Goal: Task Accomplishment & Management: Complete application form

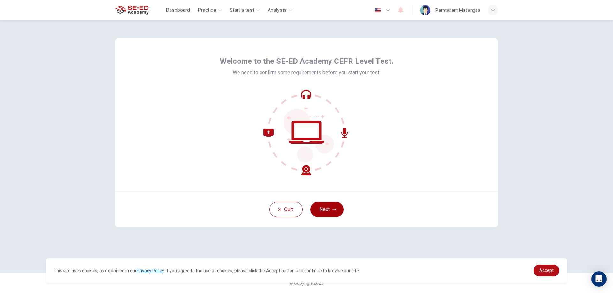
click at [327, 216] on button "Next" at bounding box center [326, 209] width 33 height 15
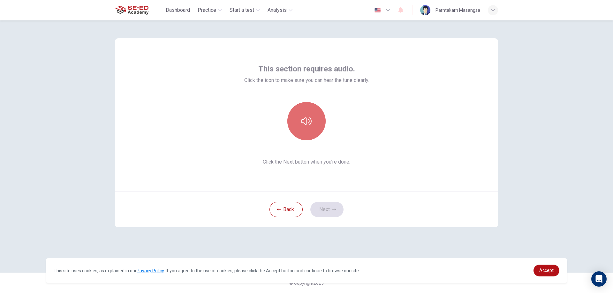
click at [302, 113] on button "button" at bounding box center [306, 121] width 38 height 38
click at [324, 210] on button "Next" at bounding box center [326, 209] width 33 height 15
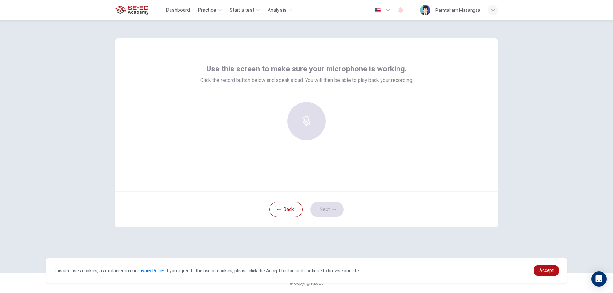
click at [313, 124] on div at bounding box center [306, 121] width 69 height 38
click at [318, 119] on div at bounding box center [306, 121] width 69 height 38
click at [308, 116] on icon "button" at bounding box center [306, 117] width 10 height 10
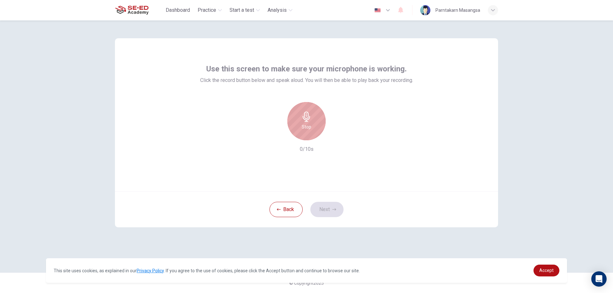
click at [311, 118] on icon "button" at bounding box center [306, 117] width 10 height 10
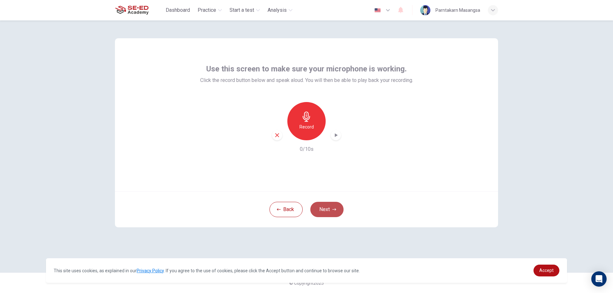
click at [325, 208] on button "Next" at bounding box center [326, 209] width 33 height 15
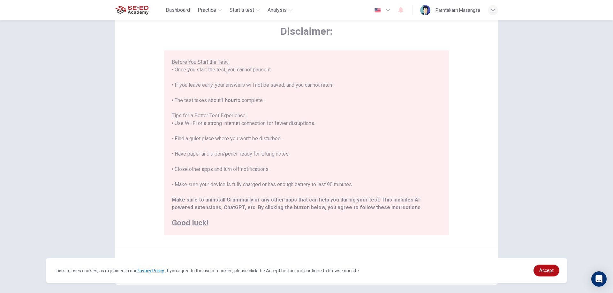
scroll to position [62, 0]
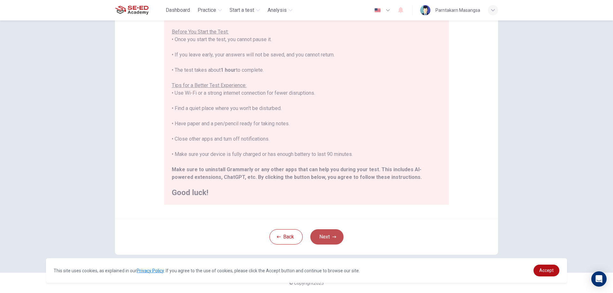
click at [330, 236] on button "Next" at bounding box center [326, 237] width 33 height 15
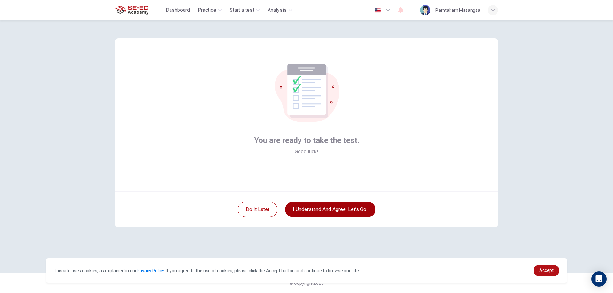
click at [334, 209] on button "I understand and agree. Let’s go!" at bounding box center [330, 209] width 90 height 15
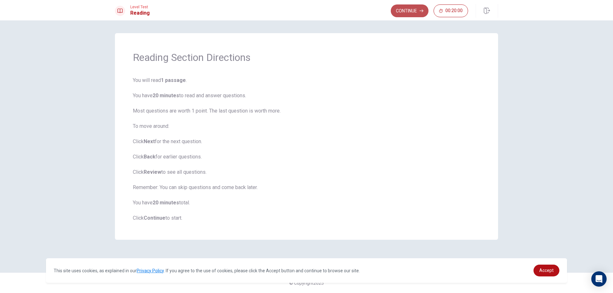
click at [417, 8] on button "Continue" at bounding box center [410, 10] width 38 height 13
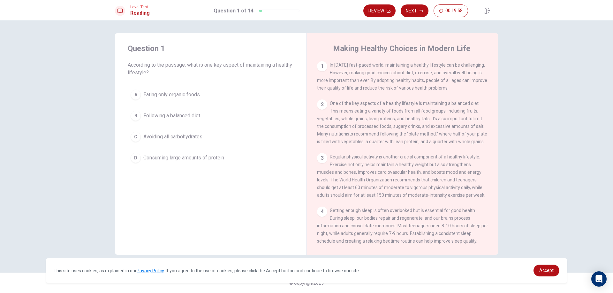
click at [136, 133] on div "C" at bounding box center [136, 137] width 10 height 10
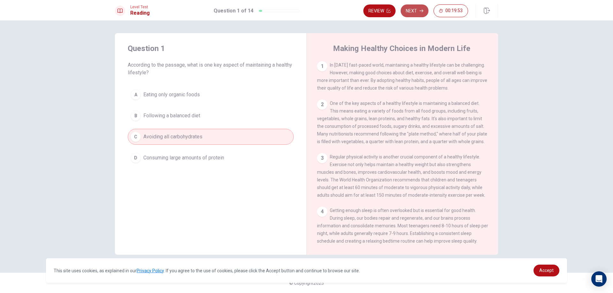
click at [414, 10] on button "Next" at bounding box center [415, 10] width 28 height 13
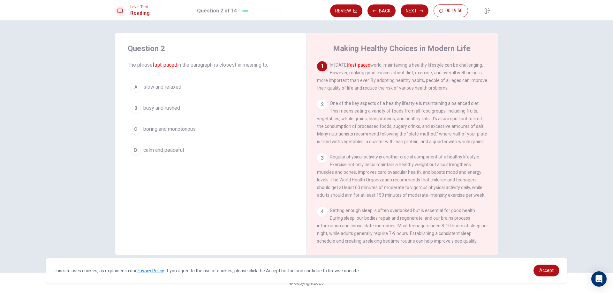
click at [139, 152] on div "D" at bounding box center [136, 150] width 10 height 10
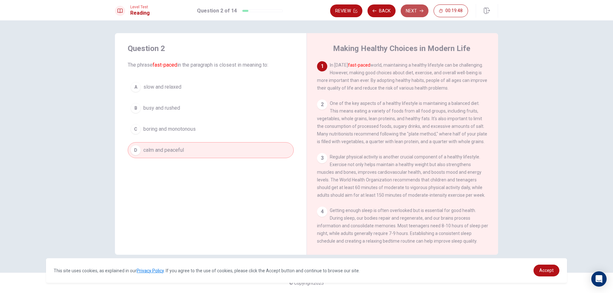
click at [410, 12] on button "Next" at bounding box center [415, 10] width 28 height 13
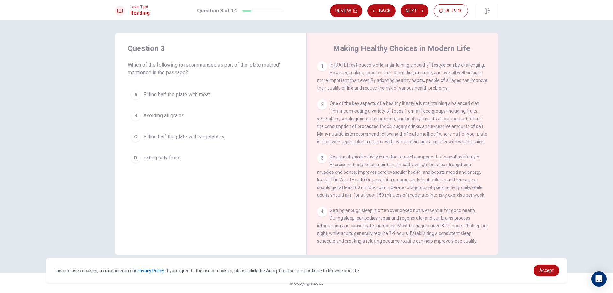
click at [138, 117] on div "B" at bounding box center [136, 116] width 10 height 10
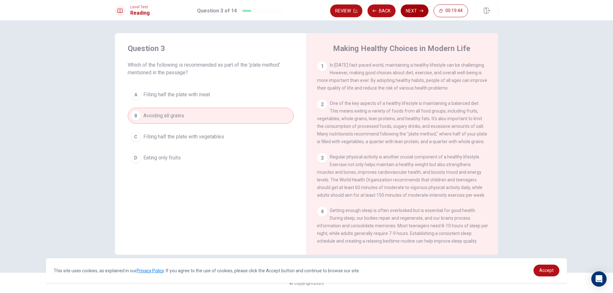
click at [416, 10] on button "Next" at bounding box center [415, 10] width 28 height 13
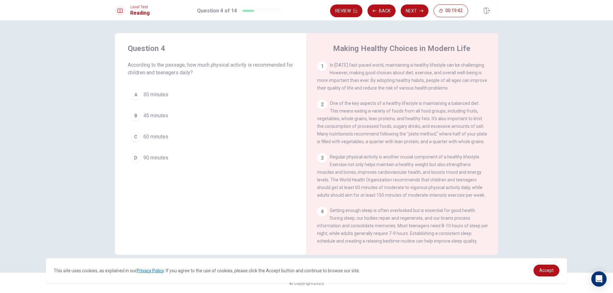
click at [136, 158] on div "D" at bounding box center [136, 158] width 10 height 10
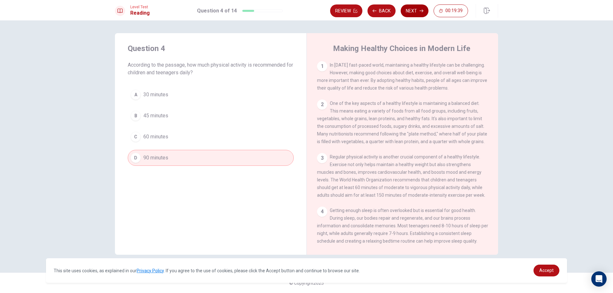
click at [418, 8] on button "Next" at bounding box center [415, 10] width 28 height 13
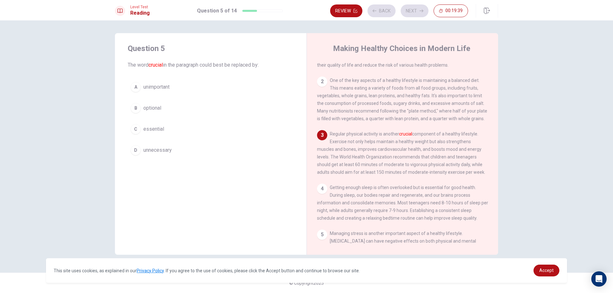
scroll to position [23, 0]
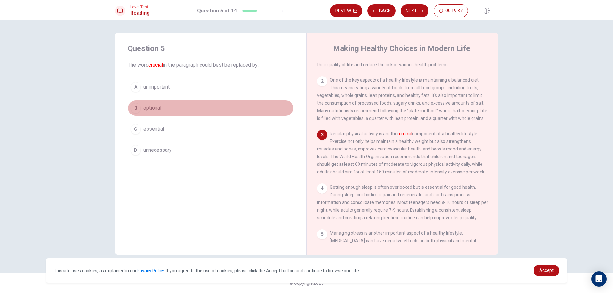
click at [134, 105] on div "B" at bounding box center [136, 108] width 10 height 10
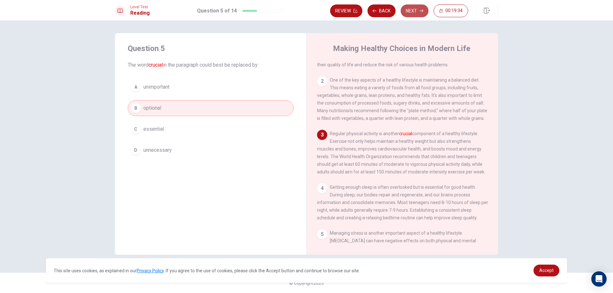
click at [417, 12] on button "Next" at bounding box center [415, 10] width 28 height 13
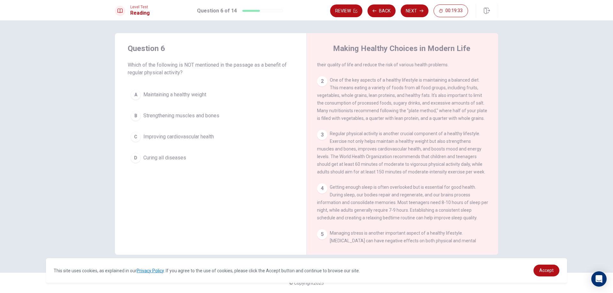
click at [134, 97] on div "A" at bounding box center [136, 95] width 10 height 10
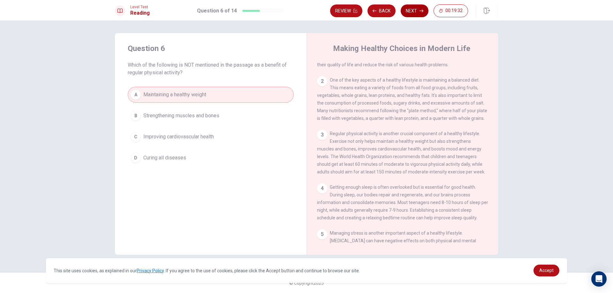
click at [413, 11] on button "Next" at bounding box center [415, 10] width 28 height 13
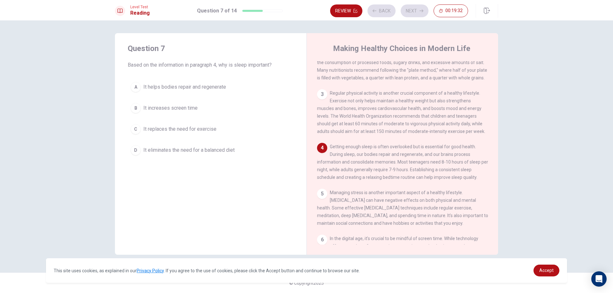
scroll to position [71, 0]
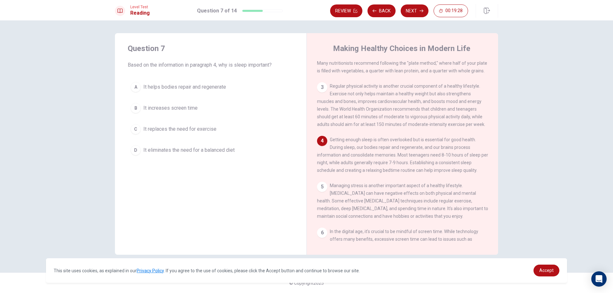
click at [128, 123] on div "A It helps bodies repair and regenerate B It increases screen time C It replace…" at bounding box center [211, 118] width 166 height 79
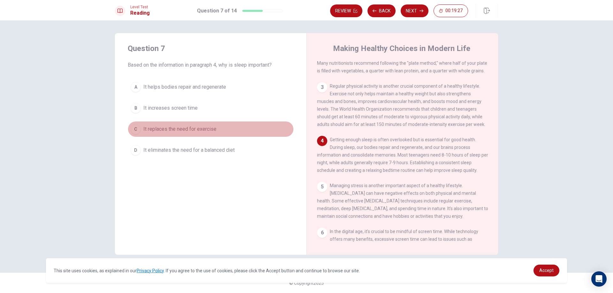
click at [138, 129] on div "C" at bounding box center [136, 129] width 10 height 10
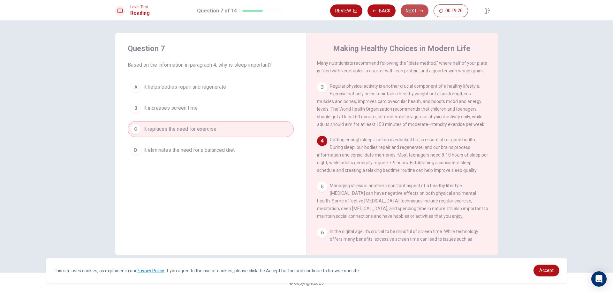
click at [419, 7] on button "Next" at bounding box center [415, 10] width 28 height 13
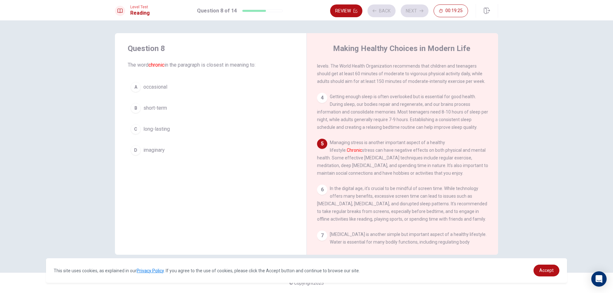
scroll to position [118, 0]
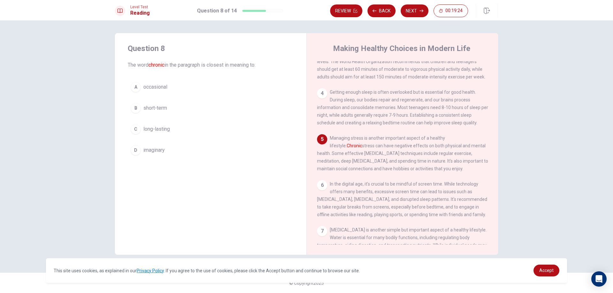
click at [131, 150] on div "D" at bounding box center [136, 150] width 10 height 10
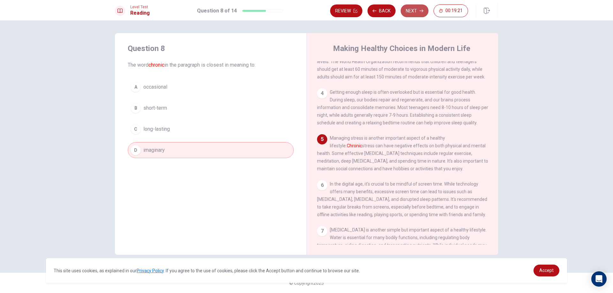
click at [421, 16] on button "Next" at bounding box center [415, 10] width 28 height 13
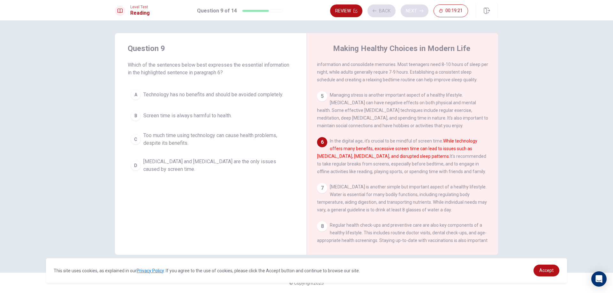
scroll to position [166, 0]
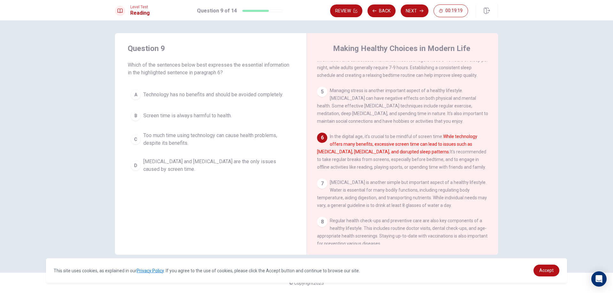
click at [138, 116] on div "B" at bounding box center [136, 116] width 10 height 10
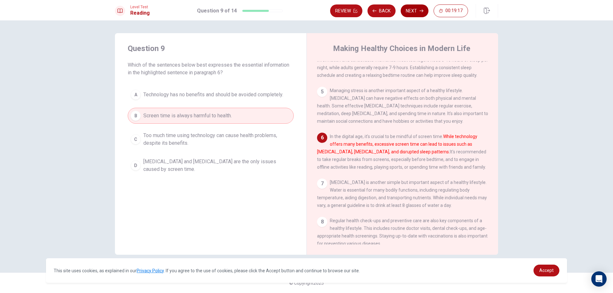
click at [416, 13] on button "Next" at bounding box center [415, 10] width 28 height 13
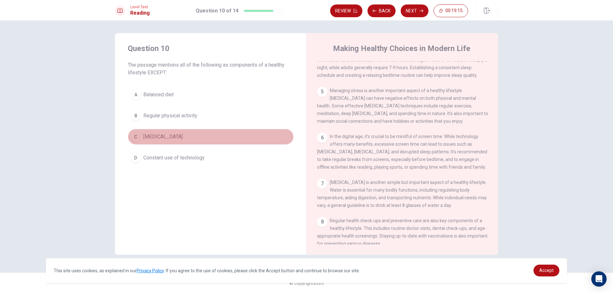
click at [131, 134] on button "C [MEDICAL_DATA]" at bounding box center [211, 137] width 166 height 16
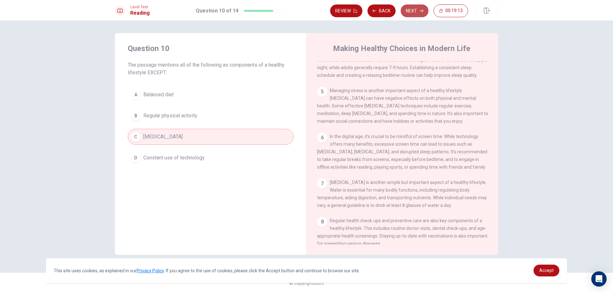
click at [421, 8] on button "Next" at bounding box center [415, 10] width 28 height 13
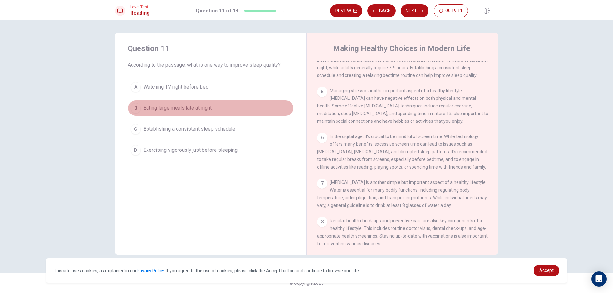
click at [138, 104] on div "B" at bounding box center [136, 108] width 10 height 10
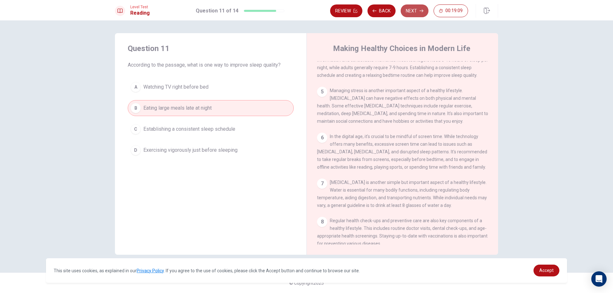
click at [417, 8] on button "Next" at bounding box center [415, 10] width 28 height 13
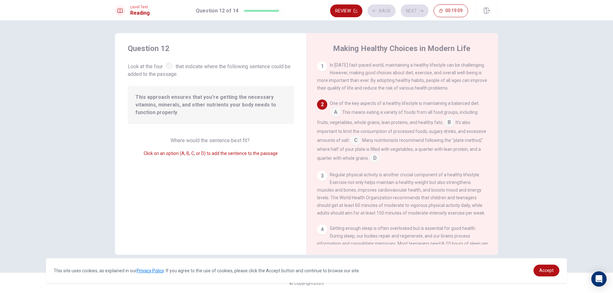
scroll to position [40, 0]
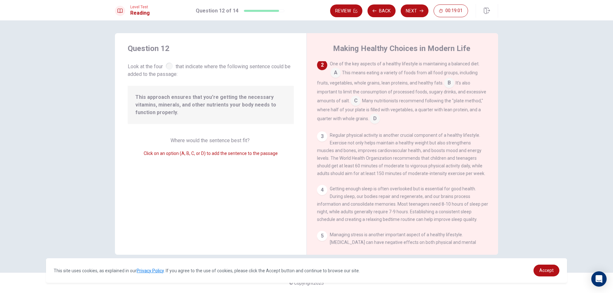
click at [171, 67] on div at bounding box center [169, 66] width 7 height 7
click at [246, 103] on span "This approach ensures that you're getting the necessary vitamins, minerals, and…" at bounding box center [210, 105] width 151 height 23
click at [194, 100] on span "This approach ensures that you're getting the necessary vitamins, minerals, and…" at bounding box center [210, 105] width 151 height 23
click at [332, 72] on input at bounding box center [336, 73] width 10 height 10
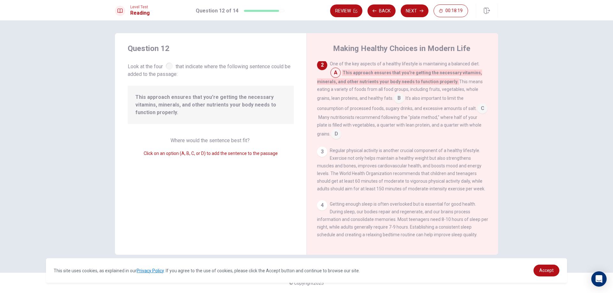
click at [332, 72] on input at bounding box center [336, 73] width 10 height 10
click at [477, 114] on input at bounding box center [482, 109] width 10 height 10
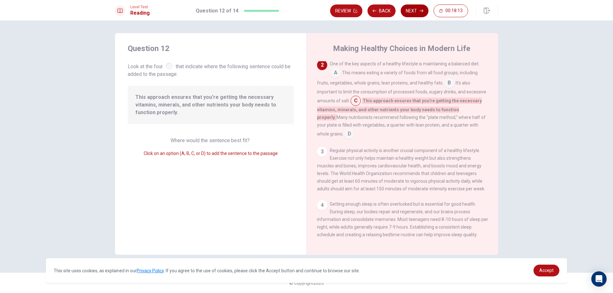
click at [420, 9] on button "Next" at bounding box center [415, 10] width 28 height 13
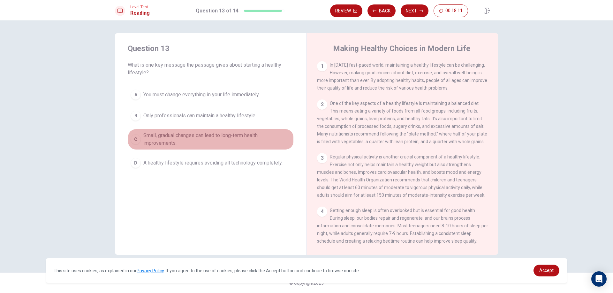
click at [135, 136] on div "C" at bounding box center [136, 139] width 10 height 10
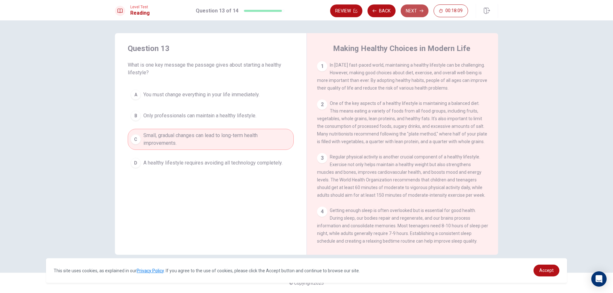
click at [417, 10] on button "Next" at bounding box center [415, 10] width 28 height 13
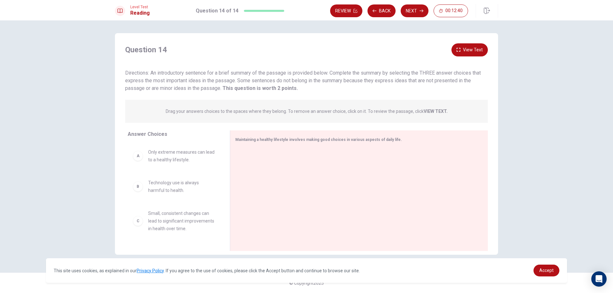
click at [142, 187] on div "B" at bounding box center [138, 187] width 10 height 10
click at [137, 192] on div "B Technology use is always harmful to health." at bounding box center [174, 186] width 82 height 15
drag, startPoint x: 137, startPoint y: 192, endPoint x: 333, endPoint y: 147, distance: 200.7
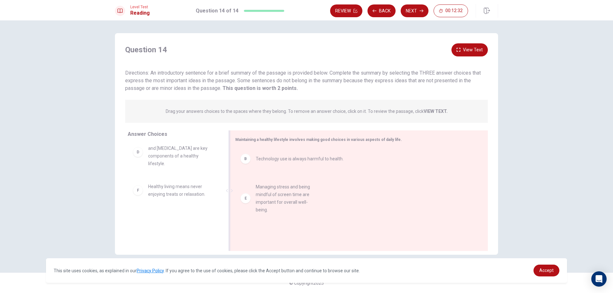
drag, startPoint x: 183, startPoint y: 203, endPoint x: 295, endPoint y: 197, distance: 111.6
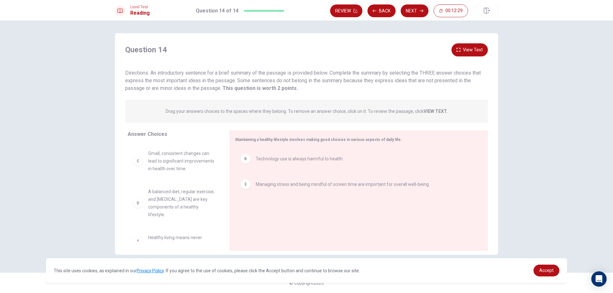
scroll to position [18, 0]
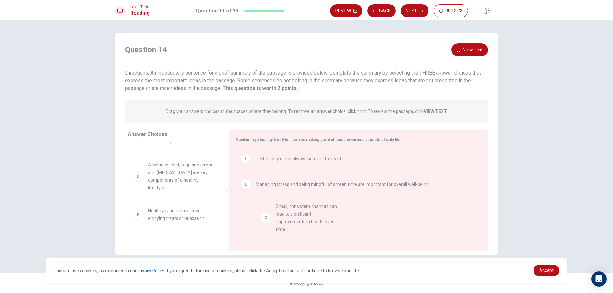
drag, startPoint x: 174, startPoint y: 170, endPoint x: 297, endPoint y: 207, distance: 128.2
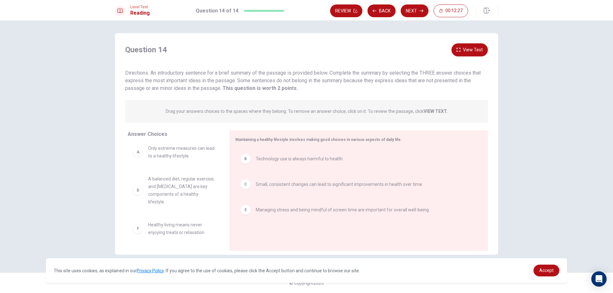
scroll to position [4, 0]
drag, startPoint x: 160, startPoint y: 227, endPoint x: 276, endPoint y: 235, distance: 116.6
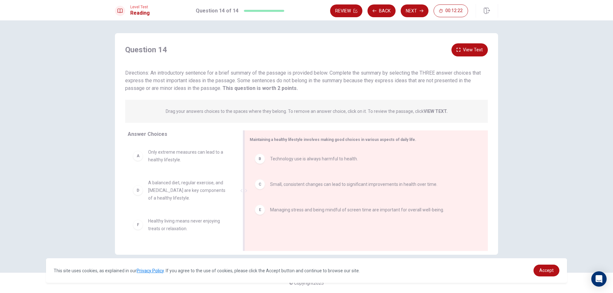
drag, startPoint x: 226, startPoint y: 230, endPoint x: 243, endPoint y: 222, distance: 19.0
click at [243, 222] on div at bounding box center [244, 191] width 8 height 121
drag, startPoint x: 170, startPoint y: 227, endPoint x: 316, endPoint y: 232, distance: 146.3
drag, startPoint x: 147, startPoint y: 224, endPoint x: 296, endPoint y: 209, distance: 149.6
click at [285, 197] on div "B Technology use is always harmful to health. C Small, consistent changes can l…" at bounding box center [364, 192] width 228 height 86
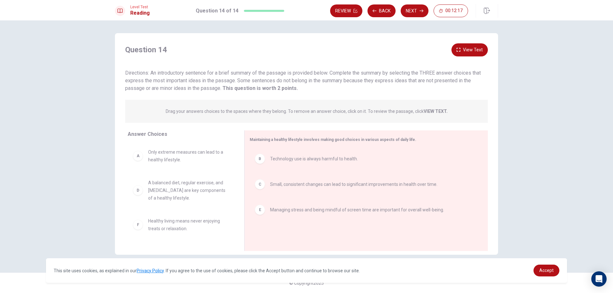
drag, startPoint x: 164, startPoint y: 209, endPoint x: 205, endPoint y: 196, distance: 42.3
click at [205, 196] on div "A Only extreme measures can lead to a healthy lifestyle. D A balanced diet, reg…" at bounding box center [181, 192] width 106 height 98
drag, startPoint x: 190, startPoint y: 195, endPoint x: 335, endPoint y: 191, distance: 144.7
click at [335, 191] on div "C Small, consistent changes can lead to significant improvements in health over…" at bounding box center [364, 184] width 228 height 20
click at [156, 229] on span "A balanced diet, regular exercise, and [MEDICAL_DATA] are key components of a h…" at bounding box center [188, 228] width 81 height 23
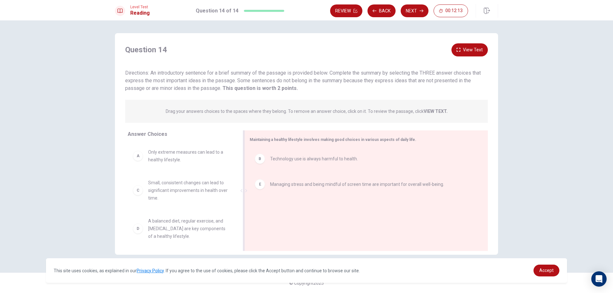
click at [156, 229] on span "A balanced diet, regular exercise, and [MEDICAL_DATA] are key components of a h…" at bounding box center [188, 228] width 81 height 23
click at [285, 209] on div "B Technology use is always harmful to health. E Managing stress and being mindf…" at bounding box center [364, 192] width 228 height 86
drag, startPoint x: 174, startPoint y: 232, endPoint x: 292, endPoint y: 212, distance: 119.8
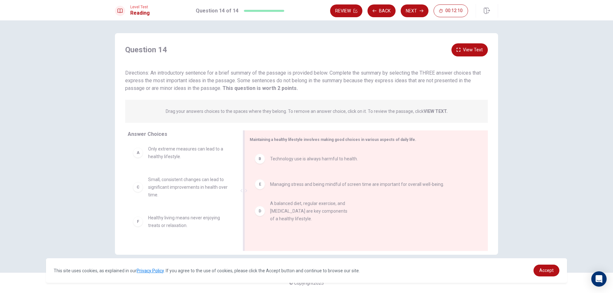
click at [292, 212] on div "B Technology use is always harmful to health. E Managing stress and being mindf…" at bounding box center [364, 192] width 228 height 86
drag, startPoint x: 190, startPoint y: 220, endPoint x: 189, endPoint y: 224, distance: 4.3
drag, startPoint x: 189, startPoint y: 224, endPoint x: 262, endPoint y: 224, distance: 73.4
click at [262, 224] on div "Answer Choices A Only extreme measures can lead to a healthy lifestyle. C Small…" at bounding box center [306, 191] width 383 height 121
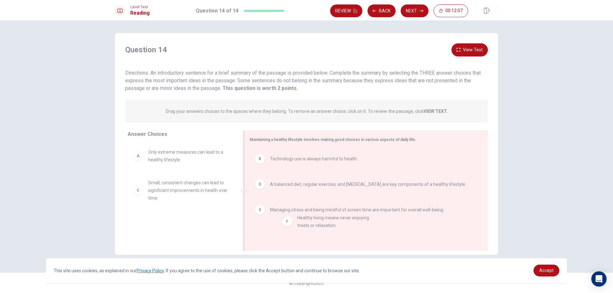
drag, startPoint x: 199, startPoint y: 229, endPoint x: 354, endPoint y: 229, distance: 154.6
click at [412, 9] on button "Next" at bounding box center [415, 10] width 28 height 13
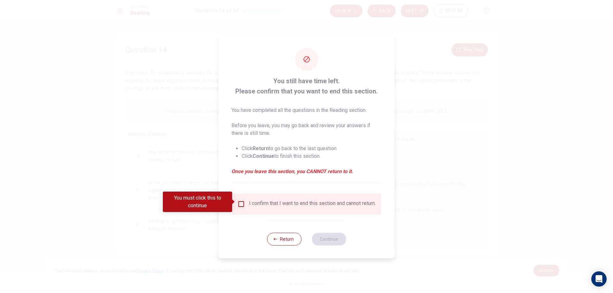
click at [245, 201] on div "I confirm that I want to end this section and cannot return." at bounding box center [307, 205] width 138 height 8
click at [241, 204] on input "You must click this to continue" at bounding box center [242, 205] width 8 height 8
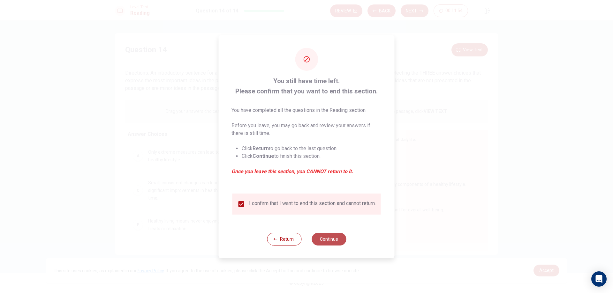
click at [335, 239] on button "Continue" at bounding box center [329, 239] width 34 height 13
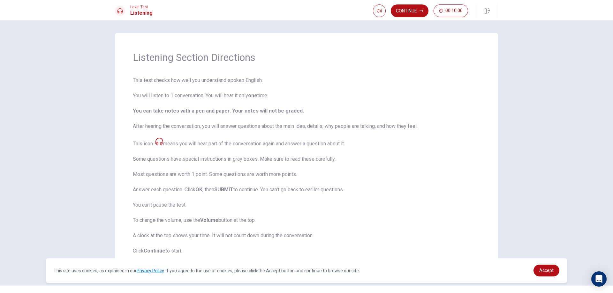
scroll to position [13, 0]
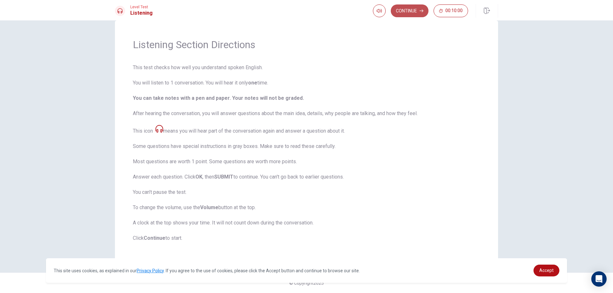
click at [404, 10] on button "Continue" at bounding box center [410, 10] width 38 height 13
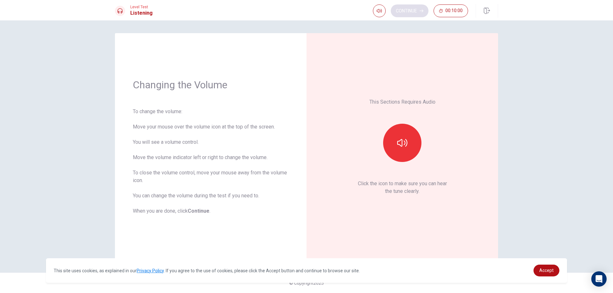
scroll to position [0, 0]
click at [405, 137] on button "button" at bounding box center [402, 143] width 38 height 38
click at [404, 15] on button "Continue" at bounding box center [410, 10] width 38 height 13
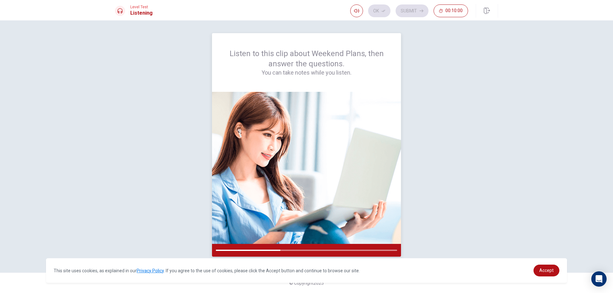
click at [262, 249] on div at bounding box center [306, 250] width 189 height 13
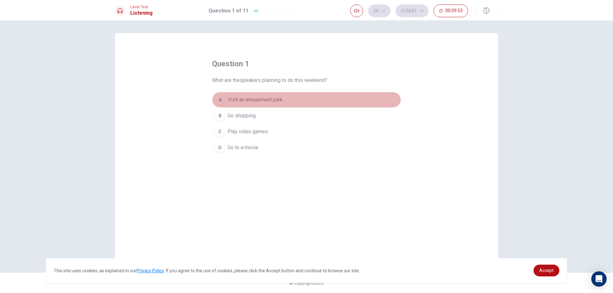
drag, startPoint x: 222, startPoint y: 99, endPoint x: 223, endPoint y: 102, distance: 3.3
click at [223, 102] on div "A" at bounding box center [220, 100] width 10 height 10
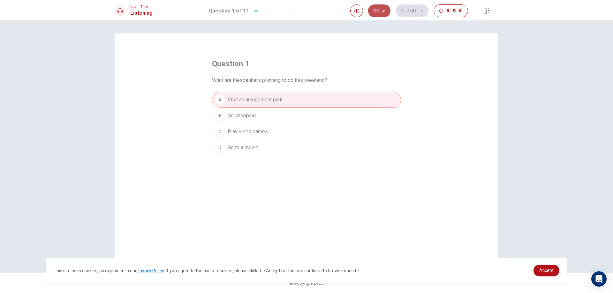
click at [372, 9] on button "Ok" at bounding box center [379, 10] width 22 height 13
click at [415, 10] on button "Submit" at bounding box center [412, 10] width 33 height 13
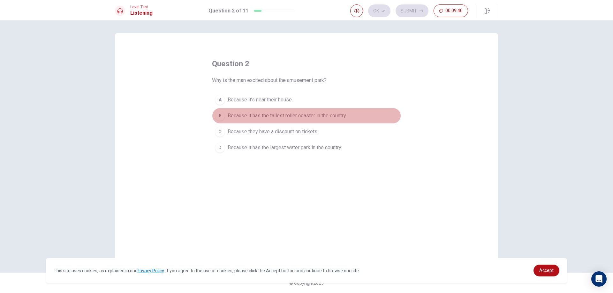
click at [218, 118] on div "B" at bounding box center [220, 116] width 10 height 10
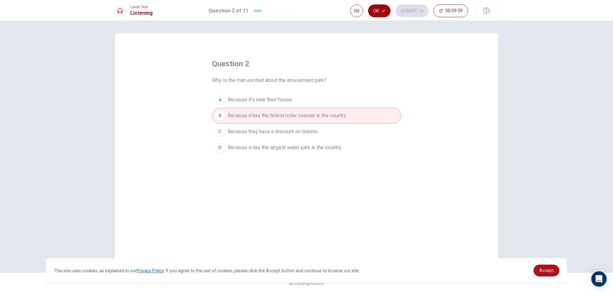
click at [381, 13] on button "Ok" at bounding box center [379, 10] width 22 height 13
click at [422, 13] on button "Submit" at bounding box center [412, 10] width 33 height 13
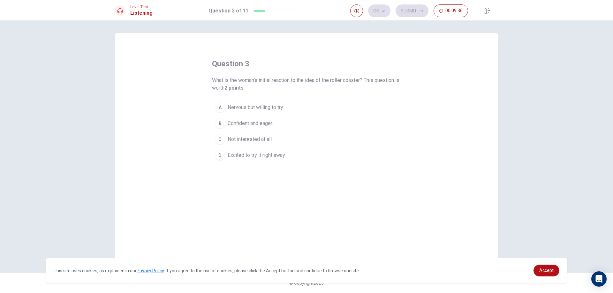
click at [219, 125] on div "B" at bounding box center [220, 123] width 10 height 10
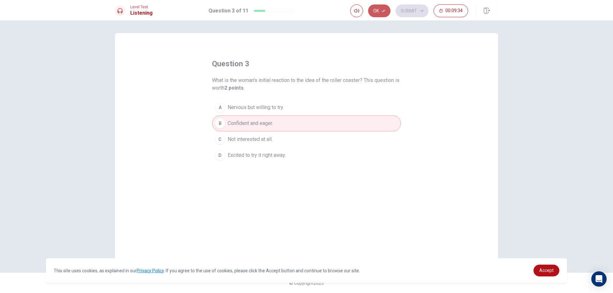
click at [377, 6] on button "Ok" at bounding box center [379, 10] width 22 height 13
click at [410, 12] on button "Submit" at bounding box center [412, 10] width 33 height 13
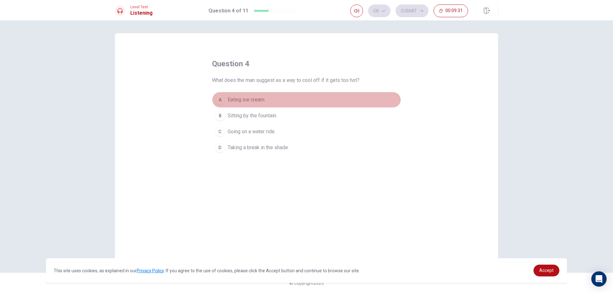
click at [221, 100] on div "A" at bounding box center [220, 100] width 10 height 10
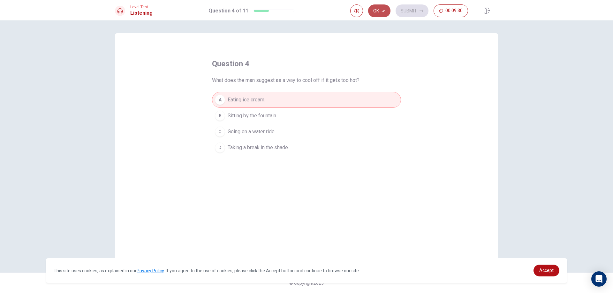
click at [382, 9] on icon "button" at bounding box center [384, 11] width 4 height 4
click at [402, 10] on button "Submit" at bounding box center [412, 10] width 33 height 13
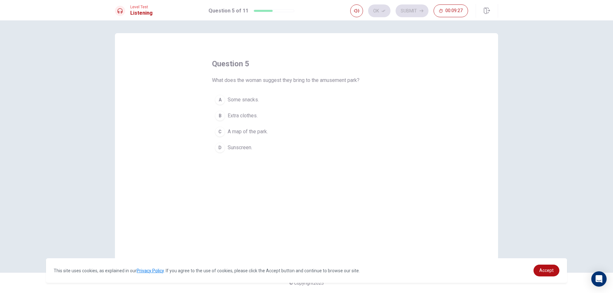
click at [223, 132] on div "C" at bounding box center [220, 132] width 10 height 10
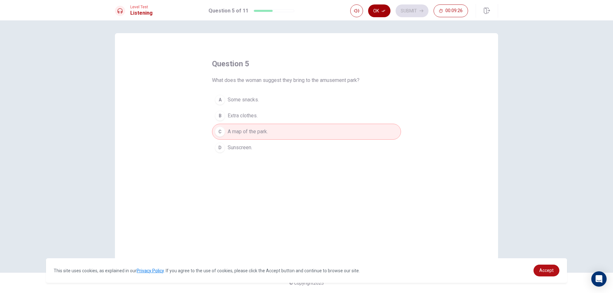
click at [376, 13] on button "Ok" at bounding box center [379, 10] width 22 height 13
click at [409, 18] on div "Level Test Listening Question 5 of 11 Ok Submit 00:09:25" at bounding box center [306, 10] width 613 height 20
click at [415, 10] on button "Submit" at bounding box center [412, 10] width 33 height 13
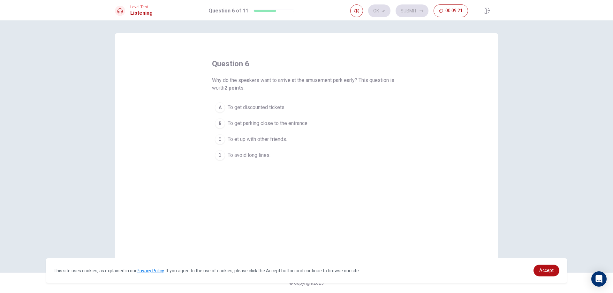
click at [222, 126] on div "B" at bounding box center [220, 123] width 10 height 10
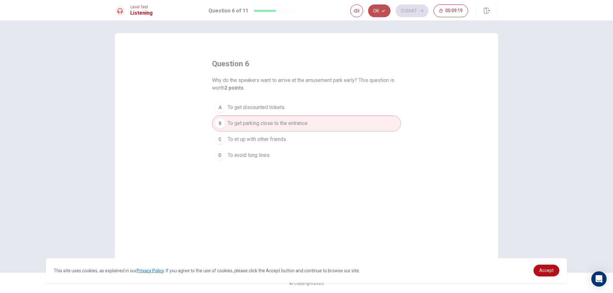
click at [379, 10] on button "Ok" at bounding box center [379, 10] width 22 height 13
click at [423, 12] on icon "button" at bounding box center [422, 11] width 4 height 4
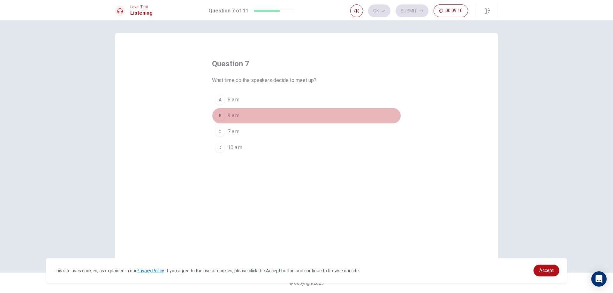
click at [215, 115] on div "B" at bounding box center [220, 116] width 10 height 10
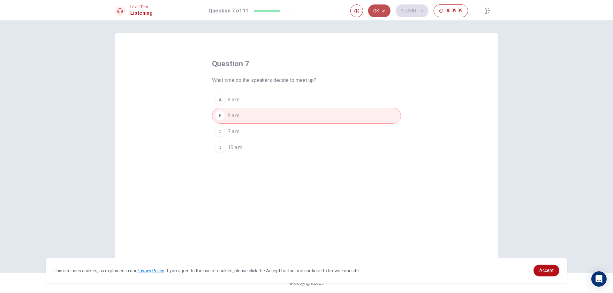
click at [380, 12] on button "Ok" at bounding box center [379, 10] width 22 height 13
click at [412, 7] on button "Submit" at bounding box center [412, 10] width 33 height 13
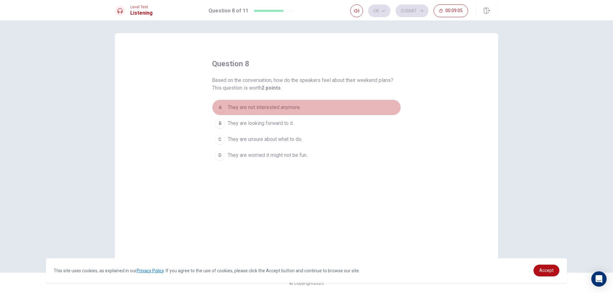
click at [222, 105] on div "A" at bounding box center [220, 108] width 10 height 10
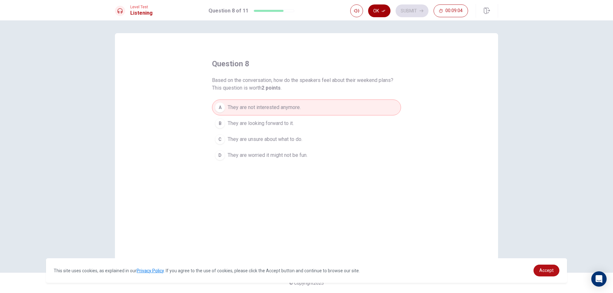
click at [375, 12] on button "Ok" at bounding box center [379, 10] width 22 height 13
click at [407, 10] on button "Submit" at bounding box center [412, 10] width 33 height 13
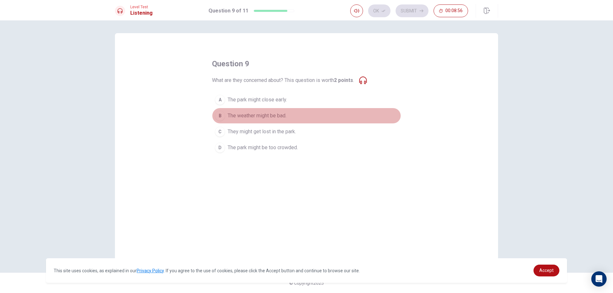
click at [218, 112] on div "B" at bounding box center [220, 116] width 10 height 10
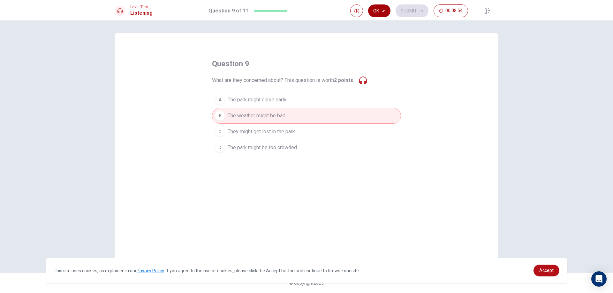
click at [386, 13] on button "Ok" at bounding box center [379, 10] width 22 height 13
click at [419, 10] on button "Submit" at bounding box center [412, 10] width 33 height 13
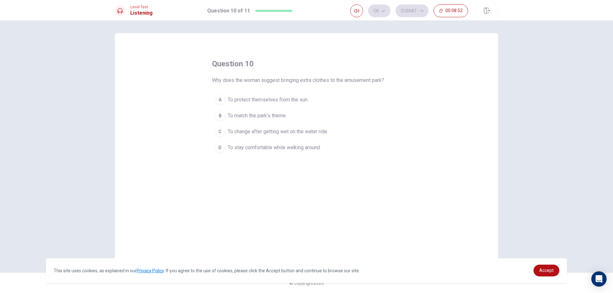
click at [214, 100] on button "A To protect themselves from the sun." at bounding box center [306, 100] width 189 height 16
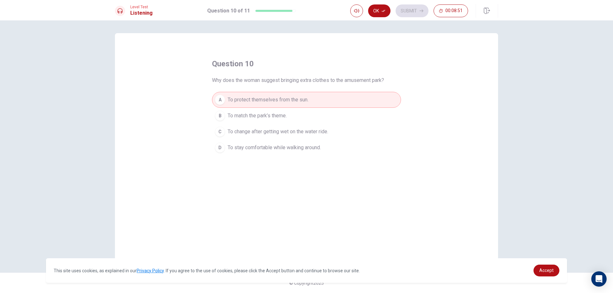
click at [387, 11] on button "Ok" at bounding box center [379, 10] width 22 height 13
click at [411, 11] on button "Submit" at bounding box center [412, 10] width 33 height 13
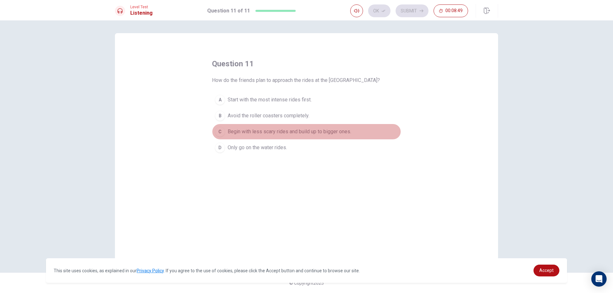
click at [217, 128] on div "C" at bounding box center [220, 132] width 10 height 10
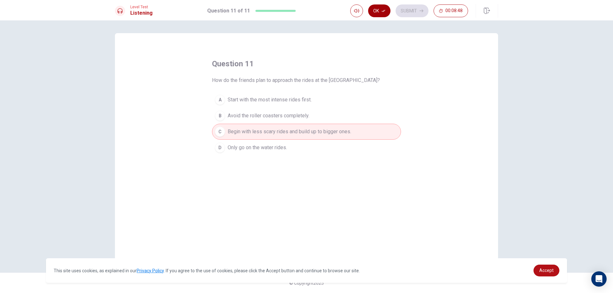
click at [382, 5] on div "Ok Submit 00:08:48" at bounding box center [424, 11] width 148 height 14
click at [387, 9] on button "Ok" at bounding box center [379, 10] width 22 height 13
click at [402, 8] on button "Submit" at bounding box center [412, 10] width 33 height 13
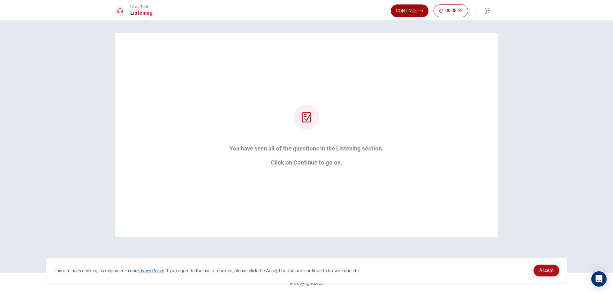
click at [415, 10] on button "Continue" at bounding box center [410, 10] width 38 height 13
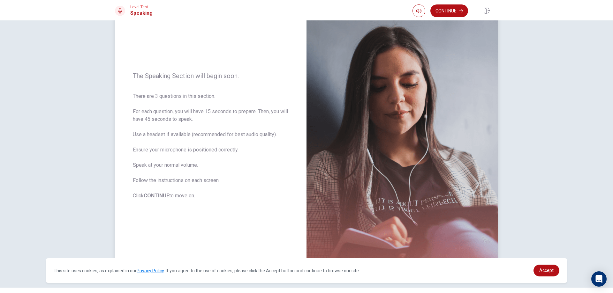
scroll to position [51, 0]
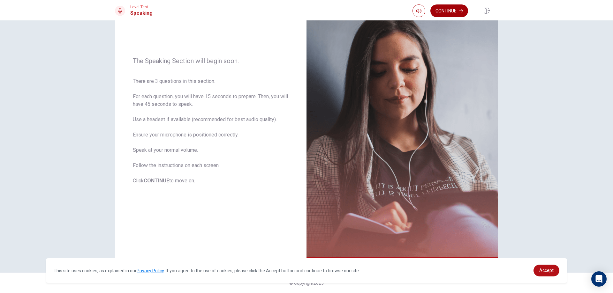
click at [449, 6] on button "Continue" at bounding box center [449, 10] width 38 height 13
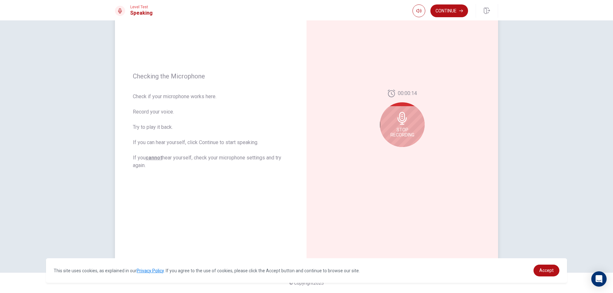
click at [409, 117] on div "Stop Recording" at bounding box center [402, 125] width 45 height 45
click at [410, 153] on button "Play Audio" at bounding box center [409, 152] width 9 height 9
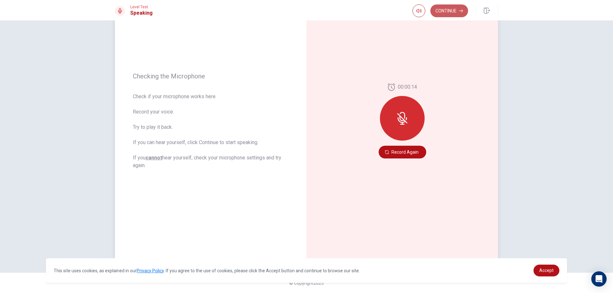
drag, startPoint x: 441, startPoint y: 14, endPoint x: 441, endPoint y: 18, distance: 4.5
click at [441, 15] on button "Continue" at bounding box center [449, 10] width 38 height 13
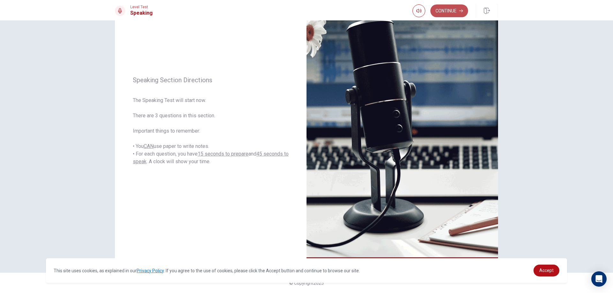
click at [451, 14] on button "Continue" at bounding box center [449, 10] width 38 height 13
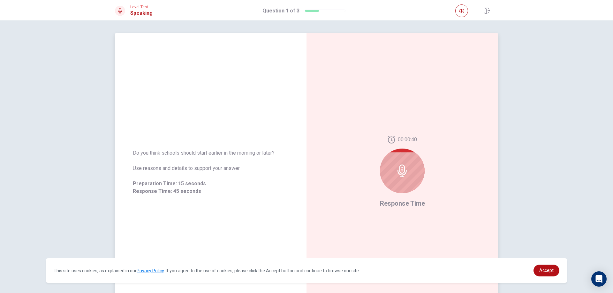
click at [404, 178] on div at bounding box center [402, 171] width 45 height 45
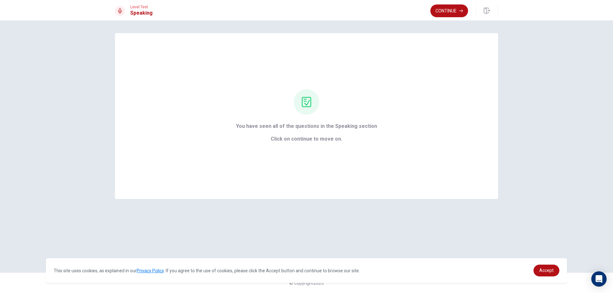
drag, startPoint x: 456, startPoint y: 18, endPoint x: 468, endPoint y: 14, distance: 12.3
click at [459, 18] on div "Continue" at bounding box center [464, 11] width 68 height 14
click at [463, 11] on button "Continue" at bounding box center [449, 10] width 38 height 13
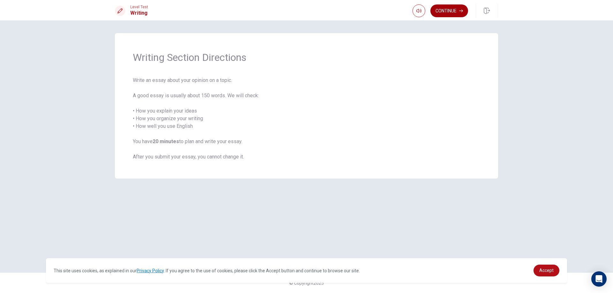
click at [441, 8] on button "Continue" at bounding box center [449, 10] width 38 height 13
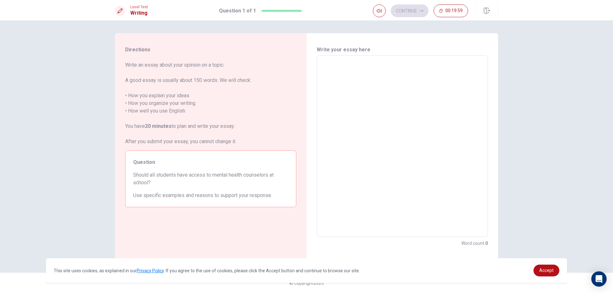
click at [394, 80] on textarea at bounding box center [402, 146] width 162 height 171
click at [377, 14] on button "button" at bounding box center [379, 10] width 13 height 13
click at [386, 76] on textarea at bounding box center [402, 146] width 162 height 171
click at [233, 189] on div "Question Should all students have access to mental health counselors at school?…" at bounding box center [210, 179] width 171 height 57
click at [377, 57] on div "x ​" at bounding box center [402, 147] width 171 height 182
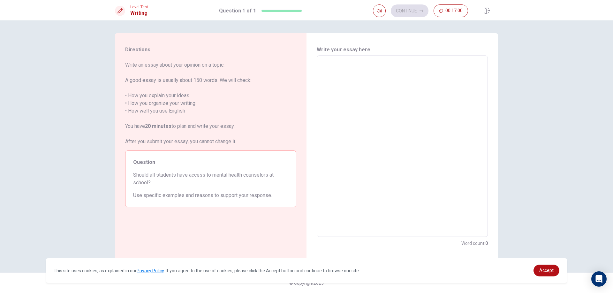
type textarea "i"
type textarea "x"
type textarea "i"
type textarea "x"
type textarea "i s"
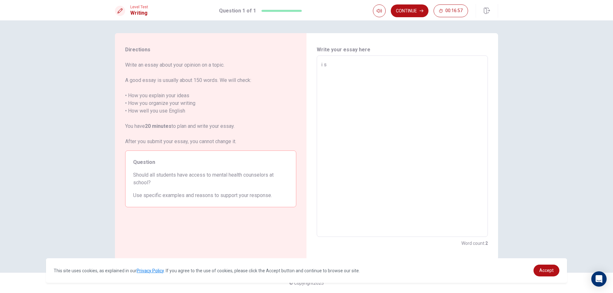
type textarea "x"
type textarea "i st"
type textarea "x"
type textarea "i str"
type textarea "x"
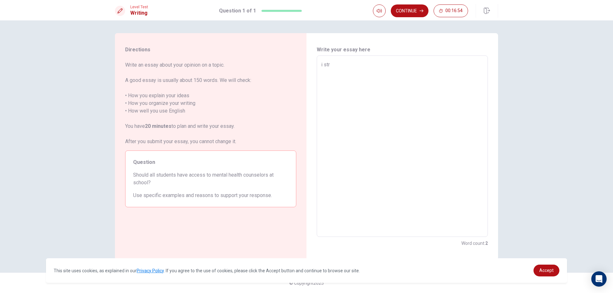
type textarea "i stro"
type textarea "x"
type textarea "i stron"
type textarea "x"
type textarea "i strong"
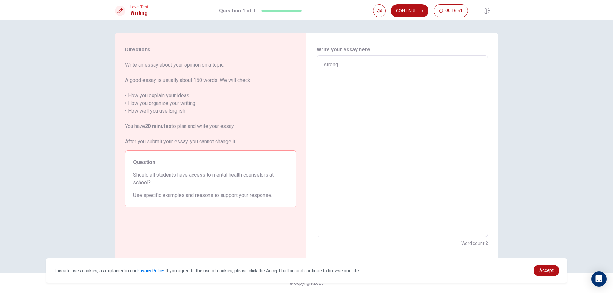
type textarea "x"
type textarea "i strongl"
type textarea "x"
type textarea "i strongly"
type textarea "x"
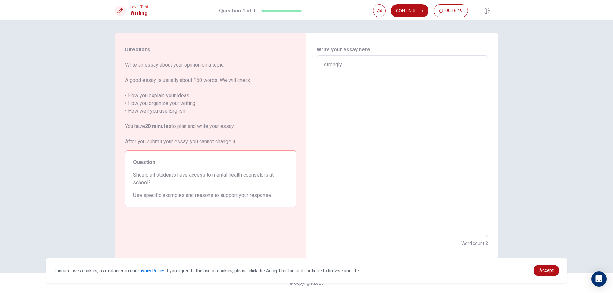
type textarea "i strongly"
type textarea "x"
type textarea "i strongly b"
type textarea "x"
type textarea "i strongly be"
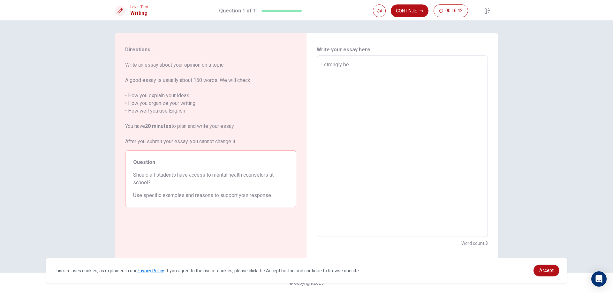
type textarea "x"
type textarea "i strongly bel"
type textarea "x"
type textarea "i strongly beli"
type textarea "x"
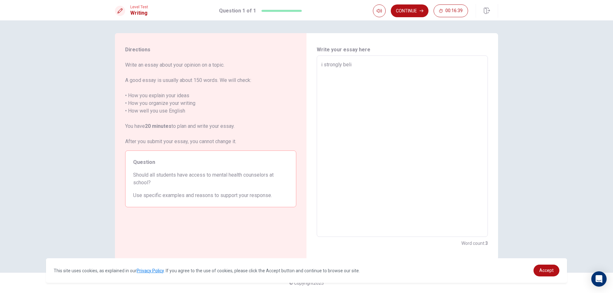
type textarea "i strongly belit"
type textarea "x"
type textarea "i strongly belith"
type textarea "x"
type textarea "i strongly belitha"
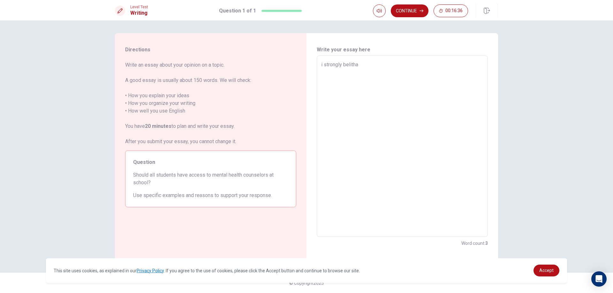
type textarea "x"
type textarea "i strongly belithat"
type textarea "x"
type textarea "i strongly belithat"
type textarea "x"
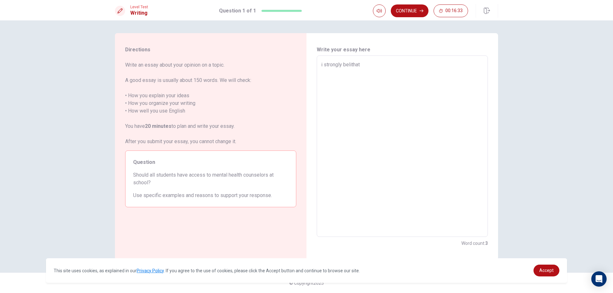
type textarea "i strongly belithat a"
type textarea "x"
type textarea "i strongly belithat al"
type textarea "x"
type textarea "i strongly belithat all"
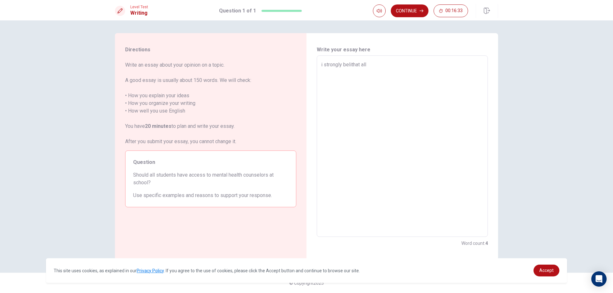
type textarea "x"
type textarea "i strongly belithat all"
type textarea "x"
type textarea "i strongly belithat all s"
type textarea "x"
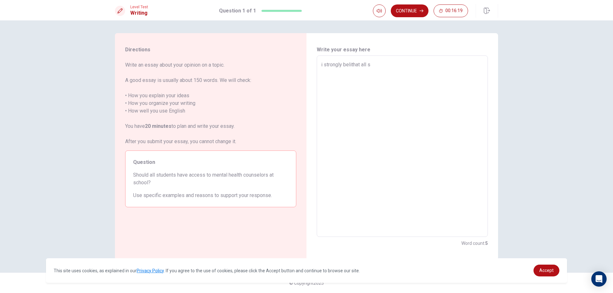
type textarea "i strongly belithat all st"
type textarea "x"
type textarea "i strongly belithat all stu"
type textarea "x"
type textarea "i strongly belithat all stud"
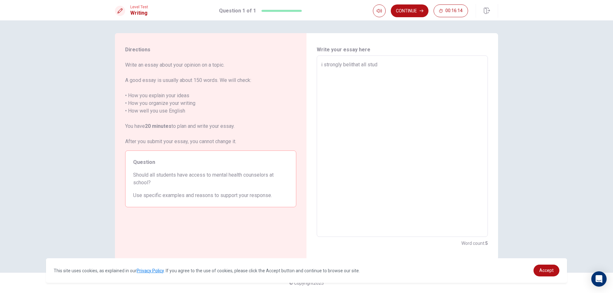
type textarea "x"
type textarea "i strongly belithat all stude"
type textarea "x"
type textarea "i strongly belithat all studen"
type textarea "x"
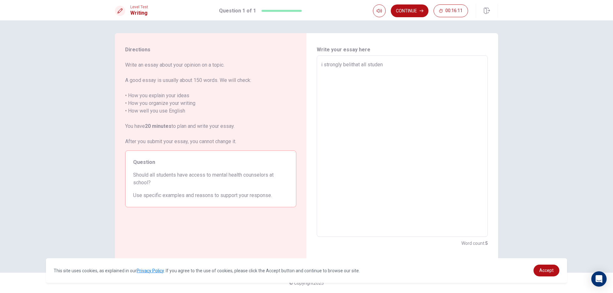
type textarea "i strongly belithat all student"
type textarea "x"
type textarea "i strongly belithat all students"
type textarea "x"
type textarea "i strongly belithat all students"
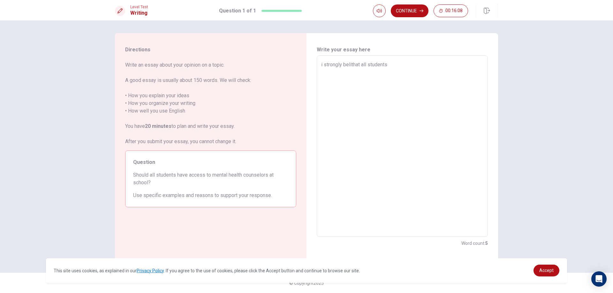
type textarea "x"
type textarea "i strongly belithat all students s"
type textarea "x"
type textarea "i strongly belithat all students sh"
type textarea "x"
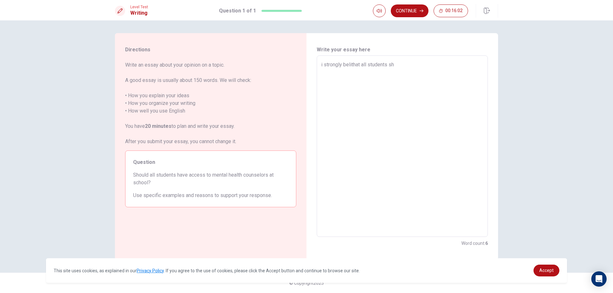
type textarea "i strongly belithat all students sho"
type textarea "x"
type textarea "i strongly belithat all students shou"
type textarea "x"
type textarea "i strongly belithat all students shoul"
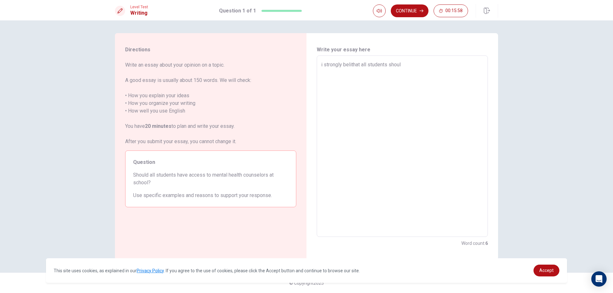
type textarea "x"
type textarea "i strongly belithat all students shoull"
type textarea "x"
type textarea "i strongly belithat all students shoulld"
type textarea "x"
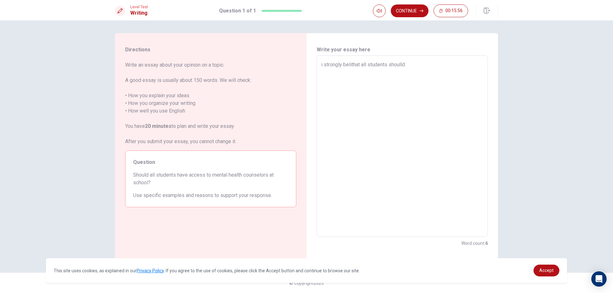
type textarea "i strongly belithat all students shoulld"
type textarea "x"
type textarea "i strongly belithat all students [PERSON_NAME]"
type textarea "x"
type textarea "i strongly belithat all students shoulld ha"
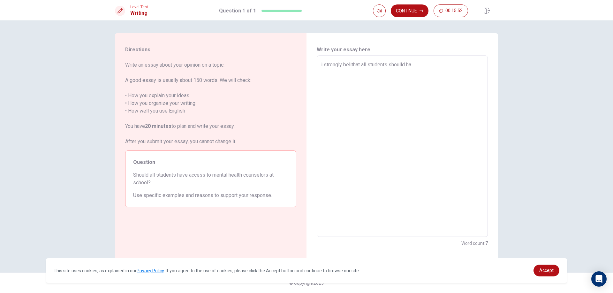
type textarea "x"
type textarea "i strongly belithat all students [GEOGRAPHIC_DATA]"
type textarea "x"
type textarea "i strongly belithat all students shoulld have"
type textarea "x"
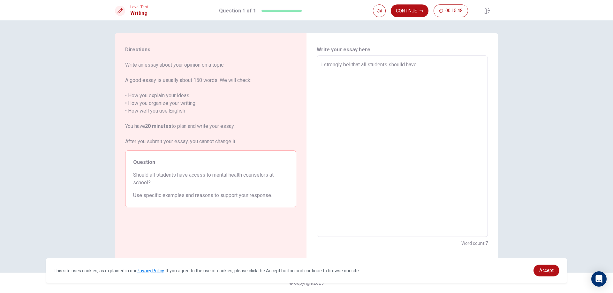
type textarea "i strongly belithat all students shoulld have"
type textarea "x"
type textarea "i strongly belithat all students shoulld have a"
type textarea "x"
type textarea "i strongly belithat all students shoulld have ac"
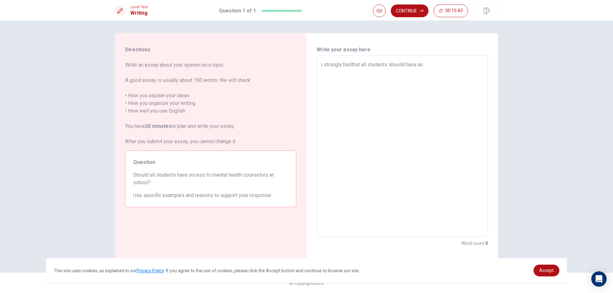
type textarea "x"
type textarea "i strongly belithat all students shoulld have acc"
type textarea "x"
type textarea "i strongly belithat all students shoulld have acce"
type textarea "x"
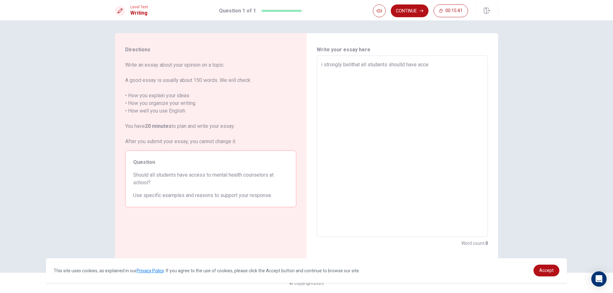
type textarea "i strongly belithat all students shoulld have acces"
type textarea "x"
type textarea "i strongly belithat all students shoulld have access"
type textarea "x"
type textarea "i strongly belithat all students shoulld have access"
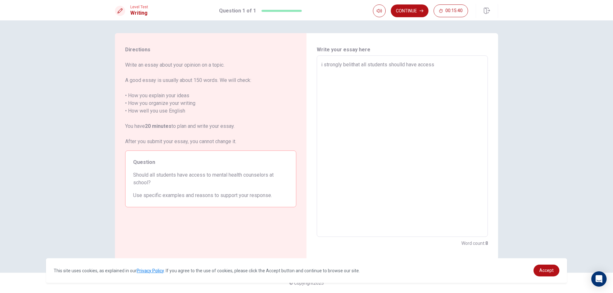
type textarea "x"
type textarea "i strongly belithat all students shoulld have access t"
type textarea "x"
type textarea "i strongly belithat all students shoulld have access to"
type textarea "x"
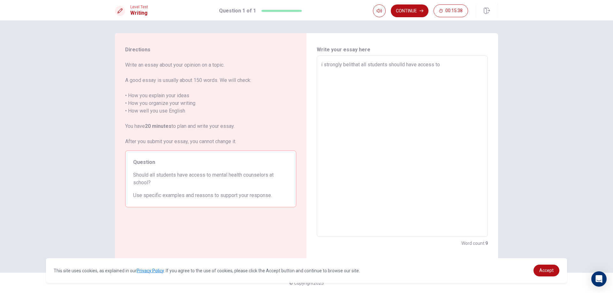
type textarea "i strongly belithat all students shoulld have access to"
type textarea "x"
type textarea "i strongly belithat all students shoulld have access to m"
type textarea "x"
type textarea "i strongly belithat all students shoulld have access to me"
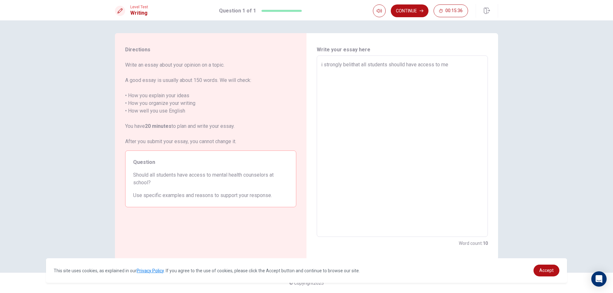
type textarea "x"
type textarea "i strongly belithat all students shoulld have access to men"
type textarea "x"
type textarea "i strongly belithat all students shoulld have access to ment"
type textarea "x"
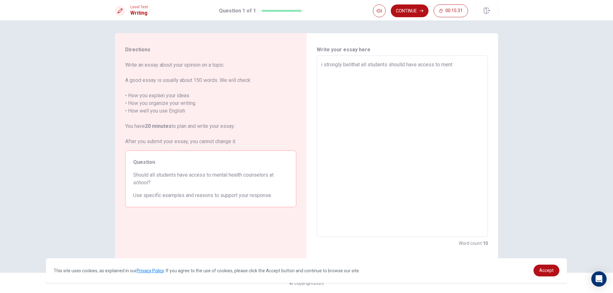
type textarea "i strongly belithat all students shoulld have access to [GEOGRAPHIC_DATA]"
type textarea "x"
type textarea "i strongly belithat all students shoulld have access to mental"
type textarea "x"
type textarea "i strongly belithat all students shoulld have access to mental"
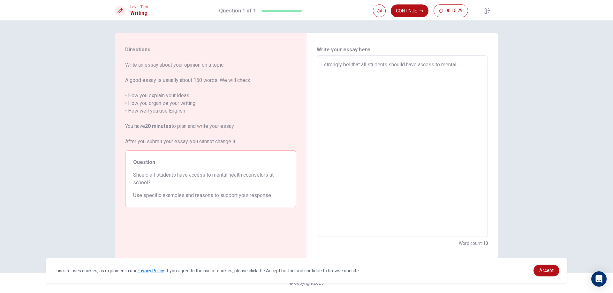
type textarea "x"
type textarea "i strongly belithat all students shoulld have access to mental h"
type textarea "x"
type textarea "i strongly belithat all students shoulld have access to mental he"
type textarea "x"
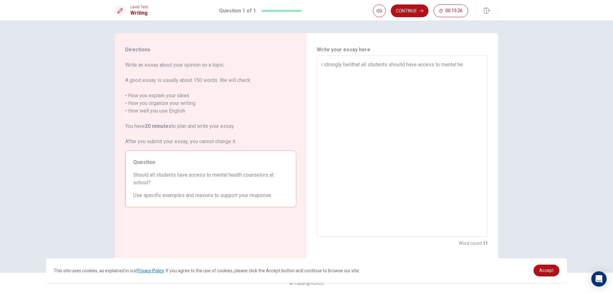
type textarea "i strongly belithat all students shoulld have access to mental hea"
type textarea "x"
type textarea "i strongly belithat all students shoulld have access to mental heal"
type textarea "x"
type textarea "i strongly belithat all students shoulld have access to mental healt"
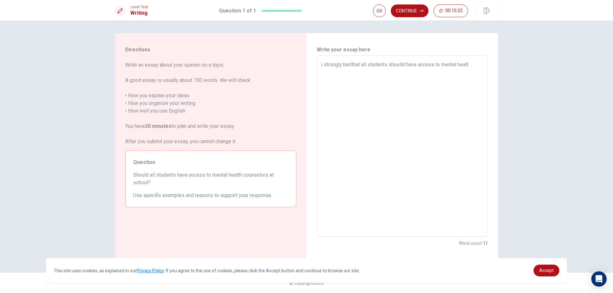
type textarea "x"
type textarea "i strongly belithat all students shoulld have access to mental health"
type textarea "x"
type textarea "i strongly belithat all students shoulld have access to mental health"
type textarea "x"
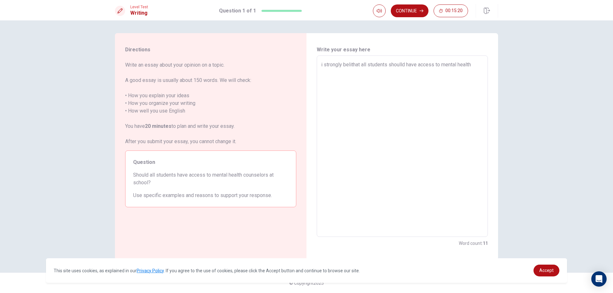
type textarea "i strongly belithat all students shoulld have access to mental health c"
type textarea "x"
type textarea "i strongly belithat all students shoulld have access to mental health co"
type textarea "x"
type textarea "i strongly belithat all students shoulld have access to mental health con"
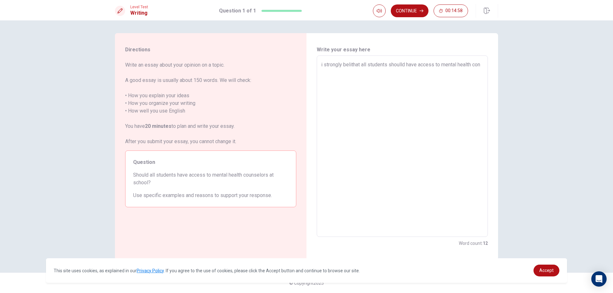
type textarea "x"
type textarea "i strongly belithat all students shoulld have access to mental health co"
type textarea "x"
type textarea "i strongly belithat all students shoulld have access to mental health c"
type textarea "x"
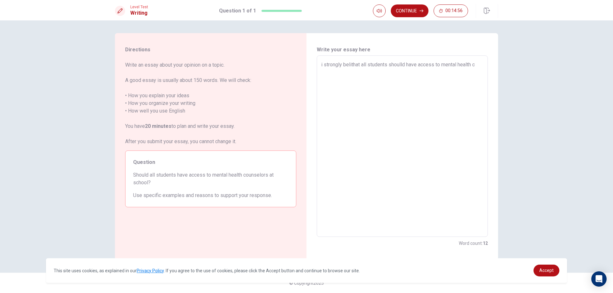
type textarea "i strongly belithat all students shoulld have access to mental health"
type textarea "x"
type textarea "i strongly belithat all students shoulld have access to mental health c"
type textarea "x"
type textarea "i strongly belithat all students shoulld have access to mental health co"
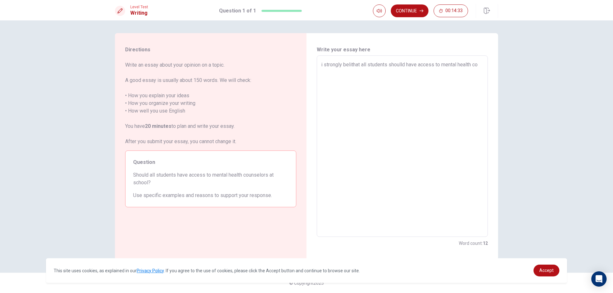
type textarea "x"
type textarea "i strongly belithat all students shoulld have access to mental health con"
type textarea "x"
type textarea "i strongly belithat all students shoulld have access to mental health co"
type textarea "x"
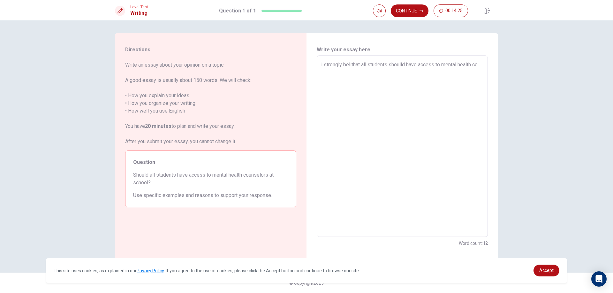
type textarea "i strongly belithat all students shoulld have access to mental health cou"
type textarea "x"
type textarea "i strongly belithat all students shoulld have access to mental health coum"
type textarea "x"
type textarea "i strongly belithat all students shoulld have access to mental health cou"
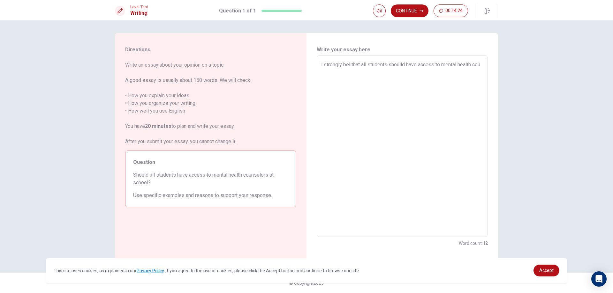
type textarea "x"
type textarea "i strongly belithat all students shoulld have access to mental health coun"
type textarea "x"
type textarea "i strongly belithat all students shoulld have access to mental health couns"
type textarea "x"
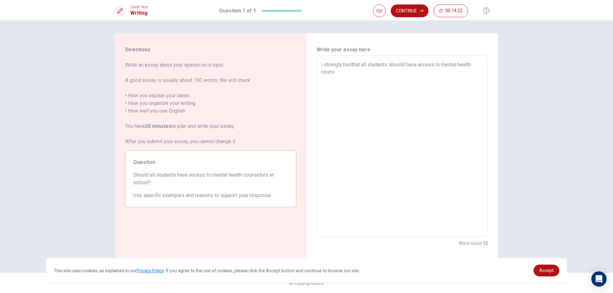
type textarea "i strongly belithat all students shoulld have access to mental health counse"
type textarea "x"
type textarea "i strongly belithat all students shoulld have access to mental health counses"
type textarea "x"
type textarea "i strongly belithat all students shoulld have access to mental health counsess"
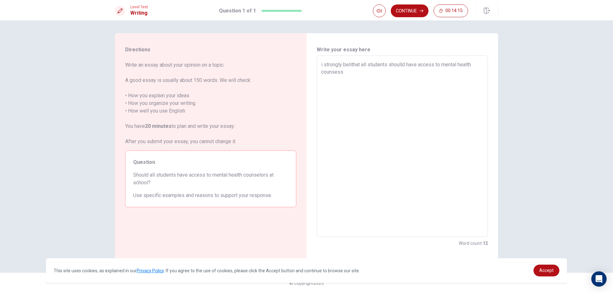
type textarea "x"
type textarea "i strongly belithat all students shoulld have access to mental health counses"
type textarea "x"
type textarea "i strongly belithat all students shoulld have access to mental health counse"
type textarea "x"
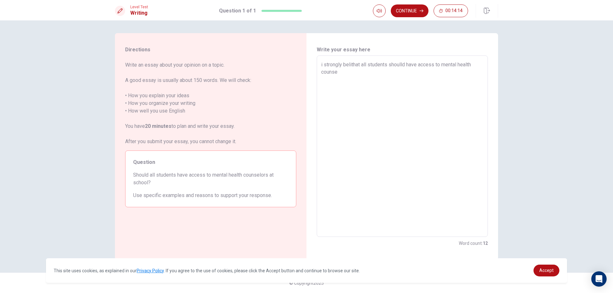
type textarea "i strongly belithat all students shoulld have access to mental health couns"
type textarea "x"
type textarea "i strongly belithat all students shoulld have access to mental health coun"
type textarea "x"
type textarea "i strongly belithat all students shoulld have access to mental health couns"
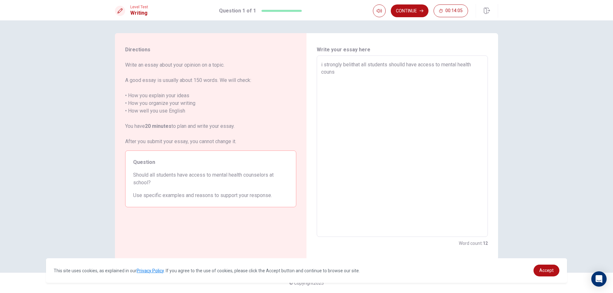
type textarea "x"
type textarea "i strongly belithat all students shoulld have access to mental health counse"
type textarea "x"
type textarea "i strongly belithat all students shoulld have access to mental health counsel"
type textarea "x"
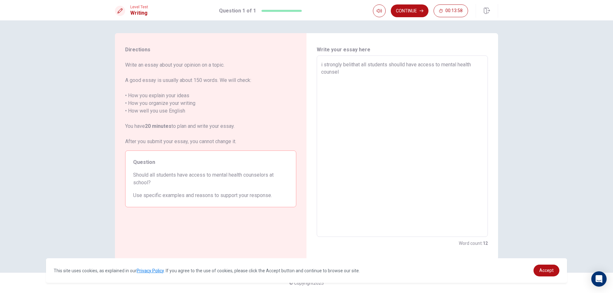
type textarea "i strongly belithat all students shoulld have access to mental health counselo"
type textarea "x"
type textarea "i strongly belithat all students shoulld have access to mental health counselor"
type textarea "x"
type textarea "i strongly belithat all students shoulld have access to mental health counselors"
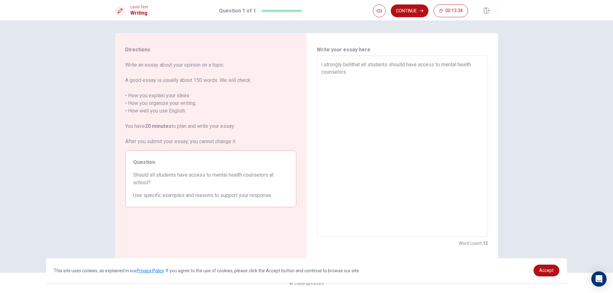
type textarea "x"
type textarea "i strongly belithat all students shoulld have access to mental health counselors"
type textarea "x"
type textarea "i strongly belithat all students shoulld have access to mental health counselor…"
click at [481, 74] on textarea "i strongly belithat all students shoulld have access to mental health counselor…" at bounding box center [402, 146] width 162 height 171
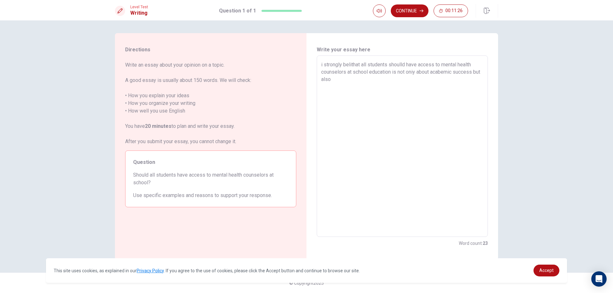
click at [426, 93] on textarea "i strongly belithat all students shoulld have access to mental health counselor…" at bounding box center [402, 146] width 162 height 171
click at [401, 12] on button "Continue" at bounding box center [410, 10] width 38 height 13
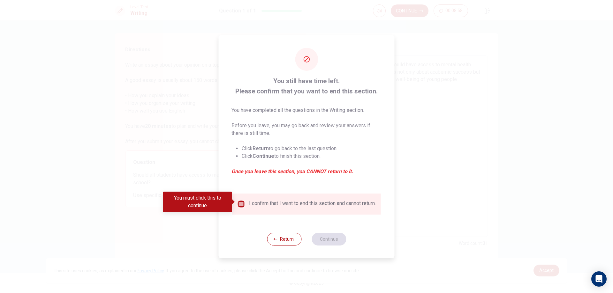
click at [240, 201] on input "You must click this to continue" at bounding box center [242, 205] width 8 height 8
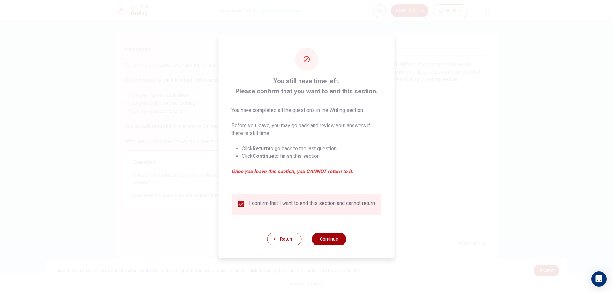
click at [336, 246] on button "Continue" at bounding box center [329, 239] width 34 height 13
